Goal: Information Seeking & Learning: Learn about a topic

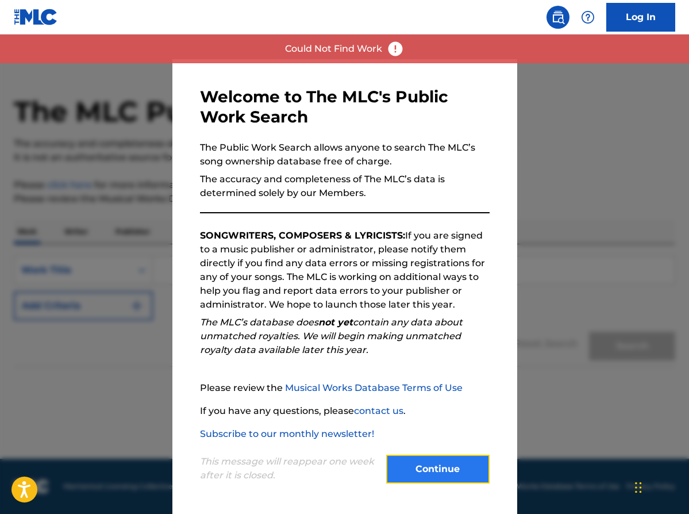
click at [405, 479] on button "Continue" at bounding box center [437, 469] width 103 height 29
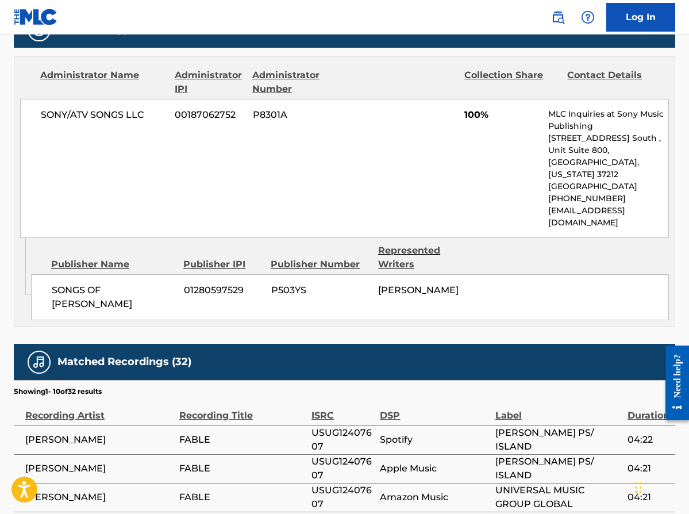
scroll to position [526, 0]
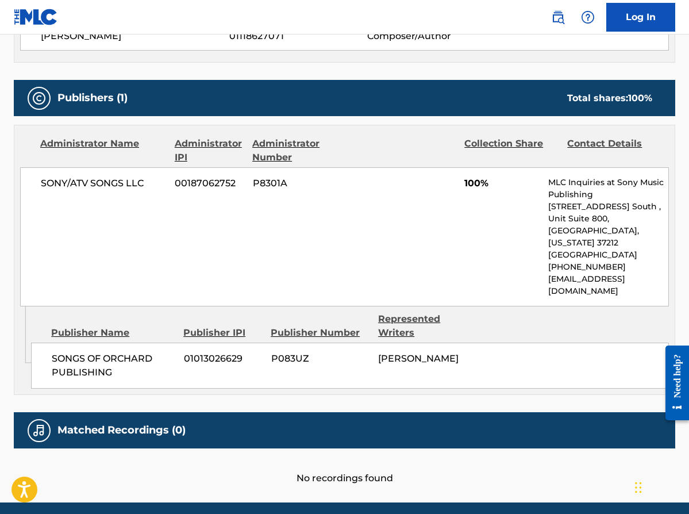
scroll to position [475, 0]
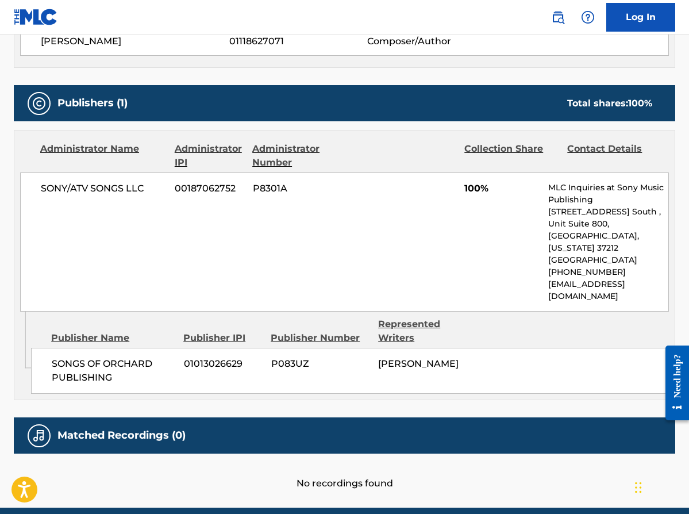
scroll to position [475, 0]
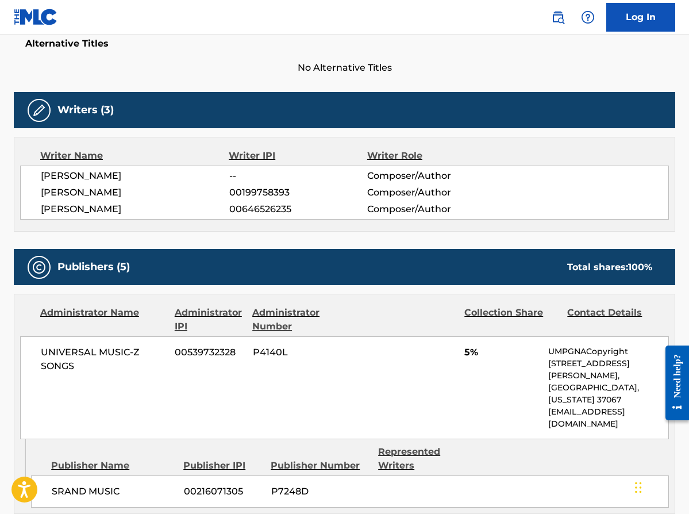
scroll to position [287, 0]
